Goal: Ask a question

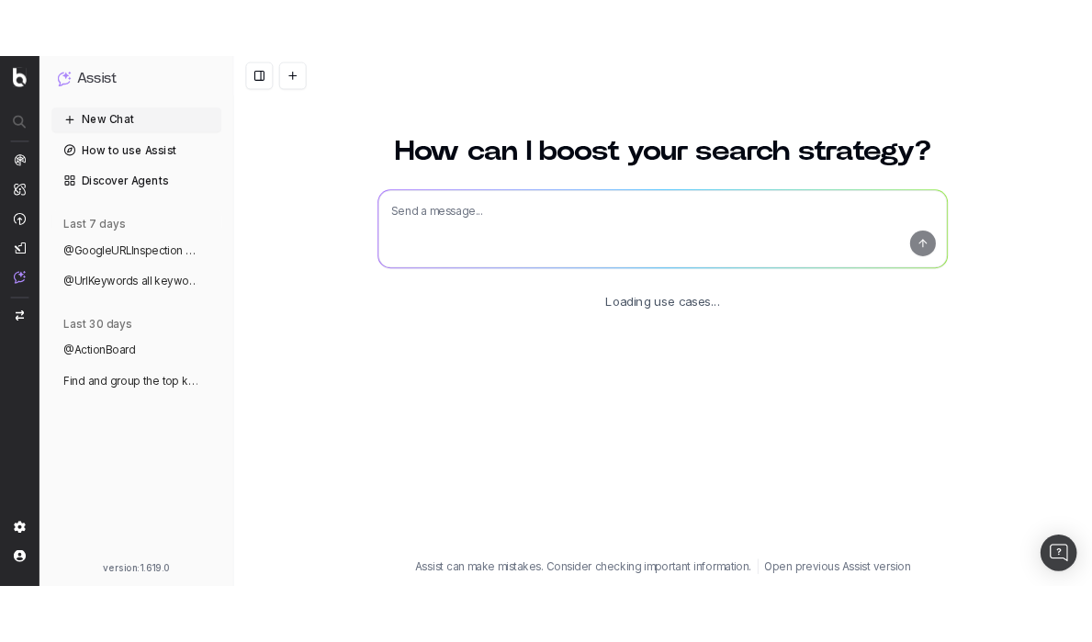
scroll to position [71, 0]
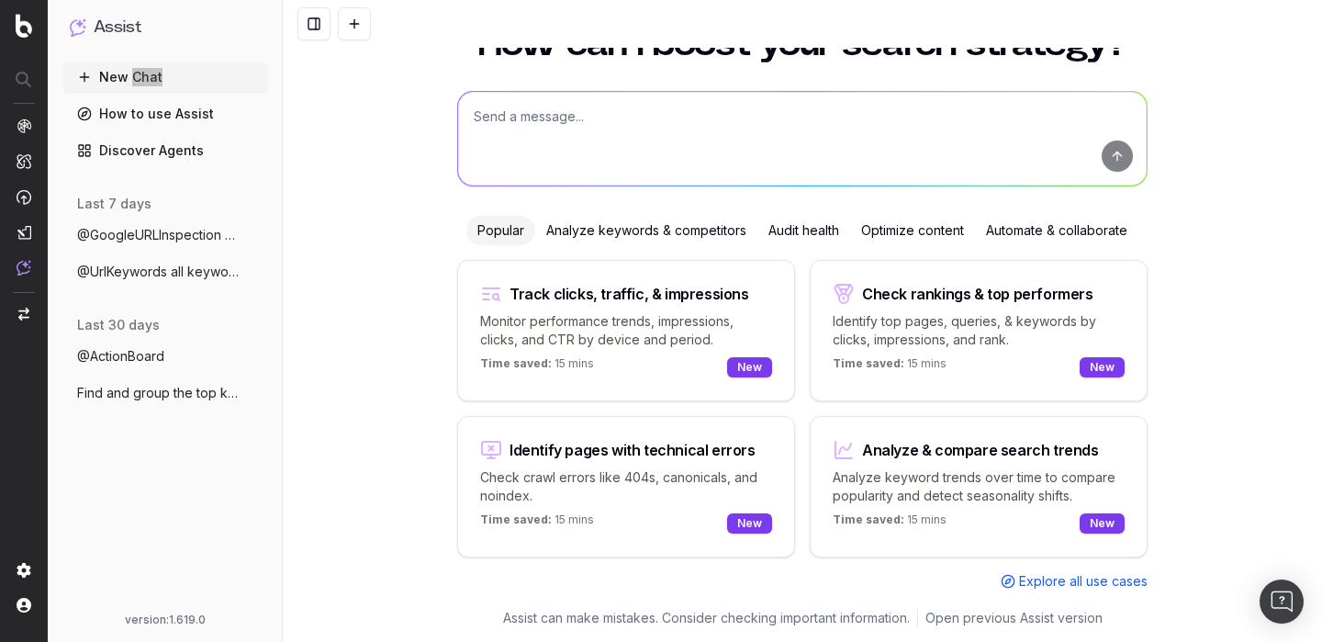
click at [80, 74] on icon at bounding box center [84, 77] width 15 height 15
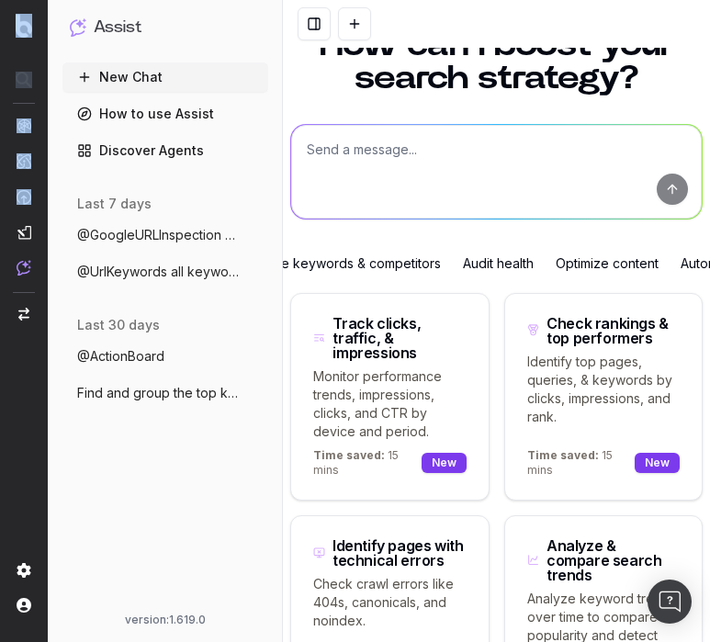
click at [0, 200] on html "Assist New Chat How to use Assist Discover Agents last 7 days @GoogleURLInspect…" at bounding box center [355, 321] width 710 height 642
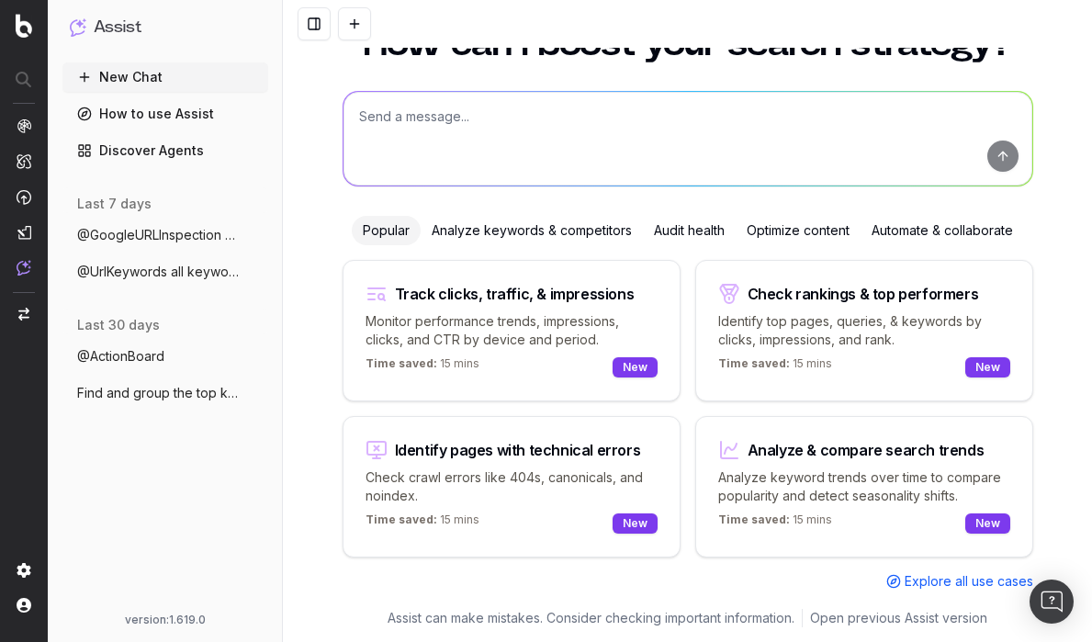
click at [486, 108] on textarea at bounding box center [687, 139] width 689 height 94
type textarea "what is your purpose"
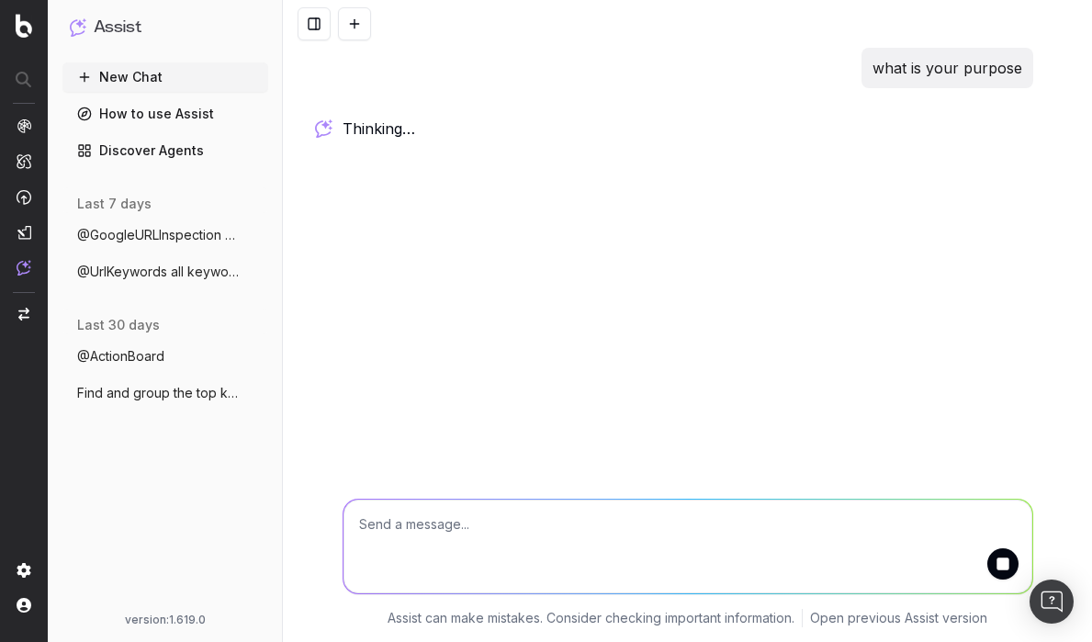
scroll to position [0, 0]
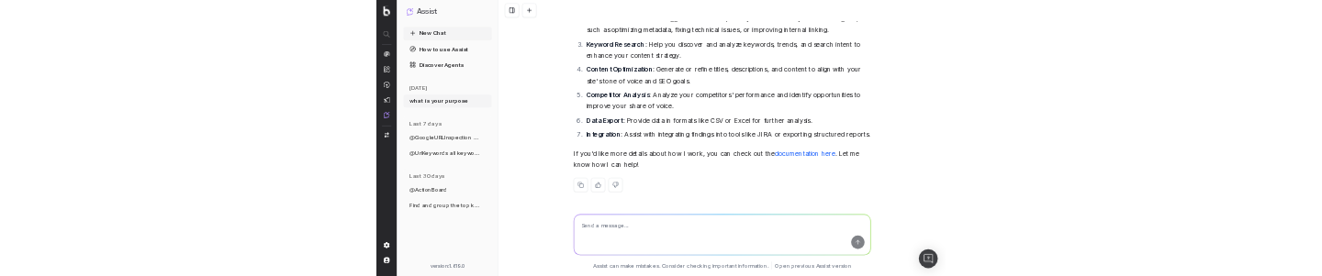
scroll to position [214, 0]
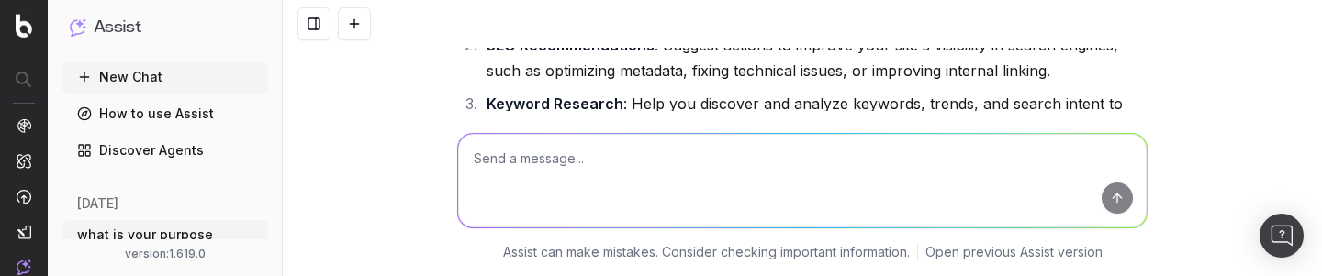
click at [174, 238] on span "what is your purpose" at bounding box center [145, 235] width 136 height 18
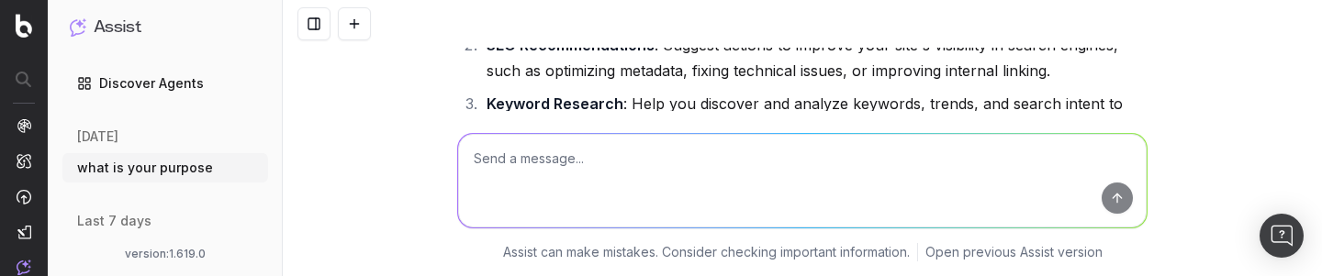
scroll to position [93, 0]
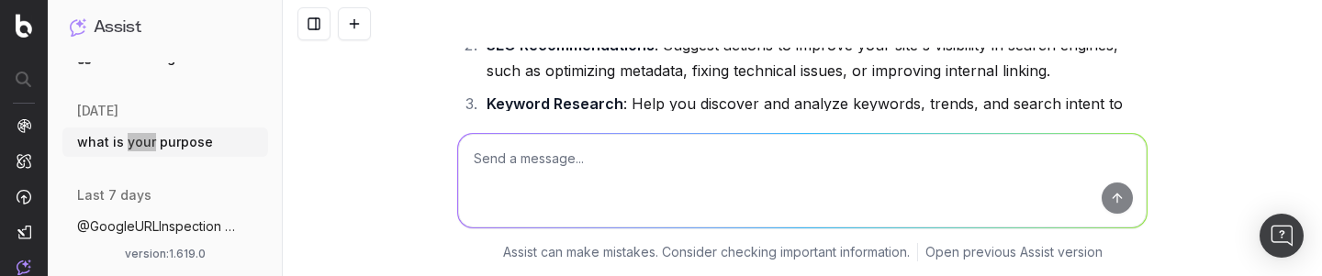
drag, startPoint x: 145, startPoint y: 145, endPoint x: 118, endPoint y: 144, distance: 26.6
click at [118, 144] on span "what is your purpose" at bounding box center [145, 142] width 136 height 18
drag, startPoint x: 143, startPoint y: 138, endPoint x: 107, endPoint y: 129, distance: 37.9
click at [107, 129] on button "what is your purpose" at bounding box center [165, 142] width 206 height 29
click at [138, 97] on div "[DATE]" at bounding box center [165, 108] width 206 height 26
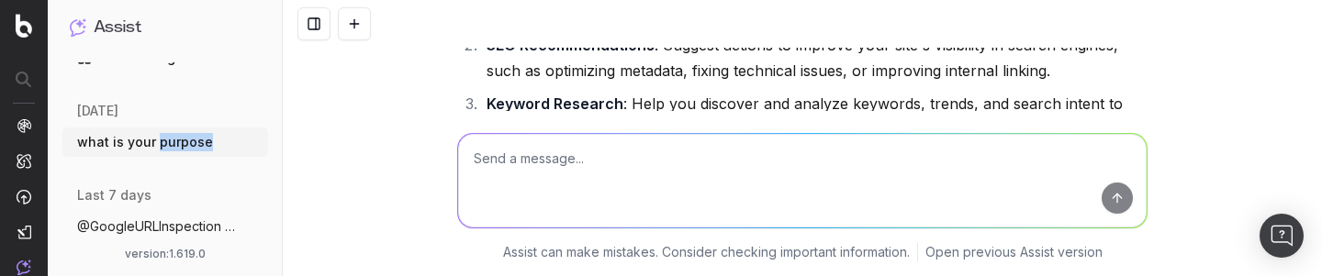
drag, startPoint x: 171, startPoint y: 145, endPoint x: 149, endPoint y: 146, distance: 22.1
click at [149, 146] on span "what is your purpose" at bounding box center [145, 142] width 136 height 18
click at [111, 141] on span "what is your purpose" at bounding box center [145, 142] width 136 height 18
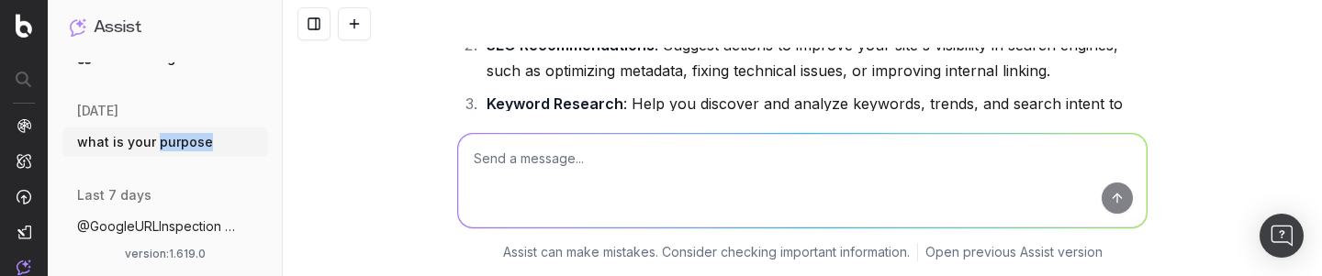
click at [111, 141] on span "what is your purpose" at bounding box center [145, 142] width 136 height 18
click at [256, 142] on icon "button" at bounding box center [255, 142] width 15 height 15
click at [196, 219] on button "@GoogleURLInspection [URL]" at bounding box center [165, 226] width 206 height 29
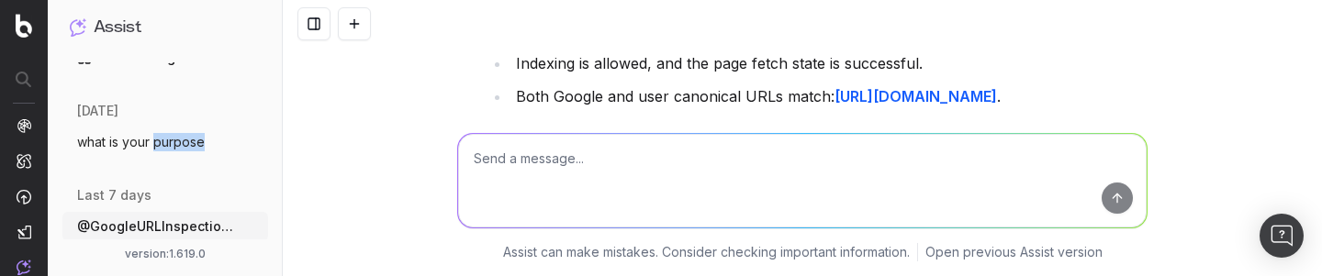
scroll to position [668, 0]
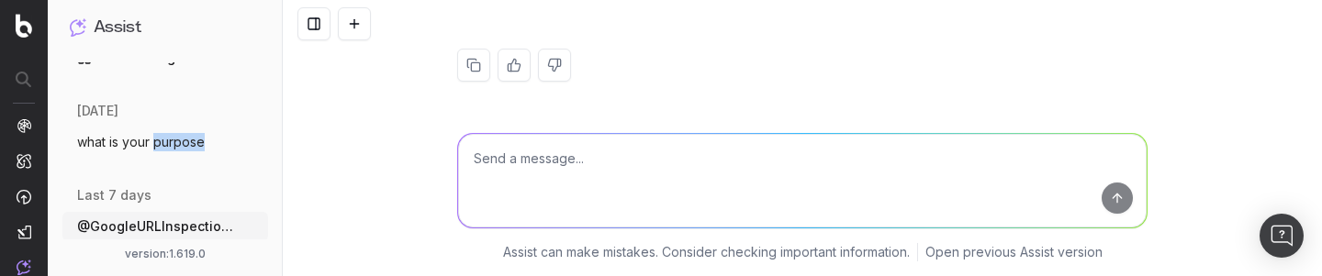
click at [196, 222] on span "@GoogleURLInspection [URL]" at bounding box center [158, 227] width 162 height 18
